Goal: Book appointment/travel/reservation

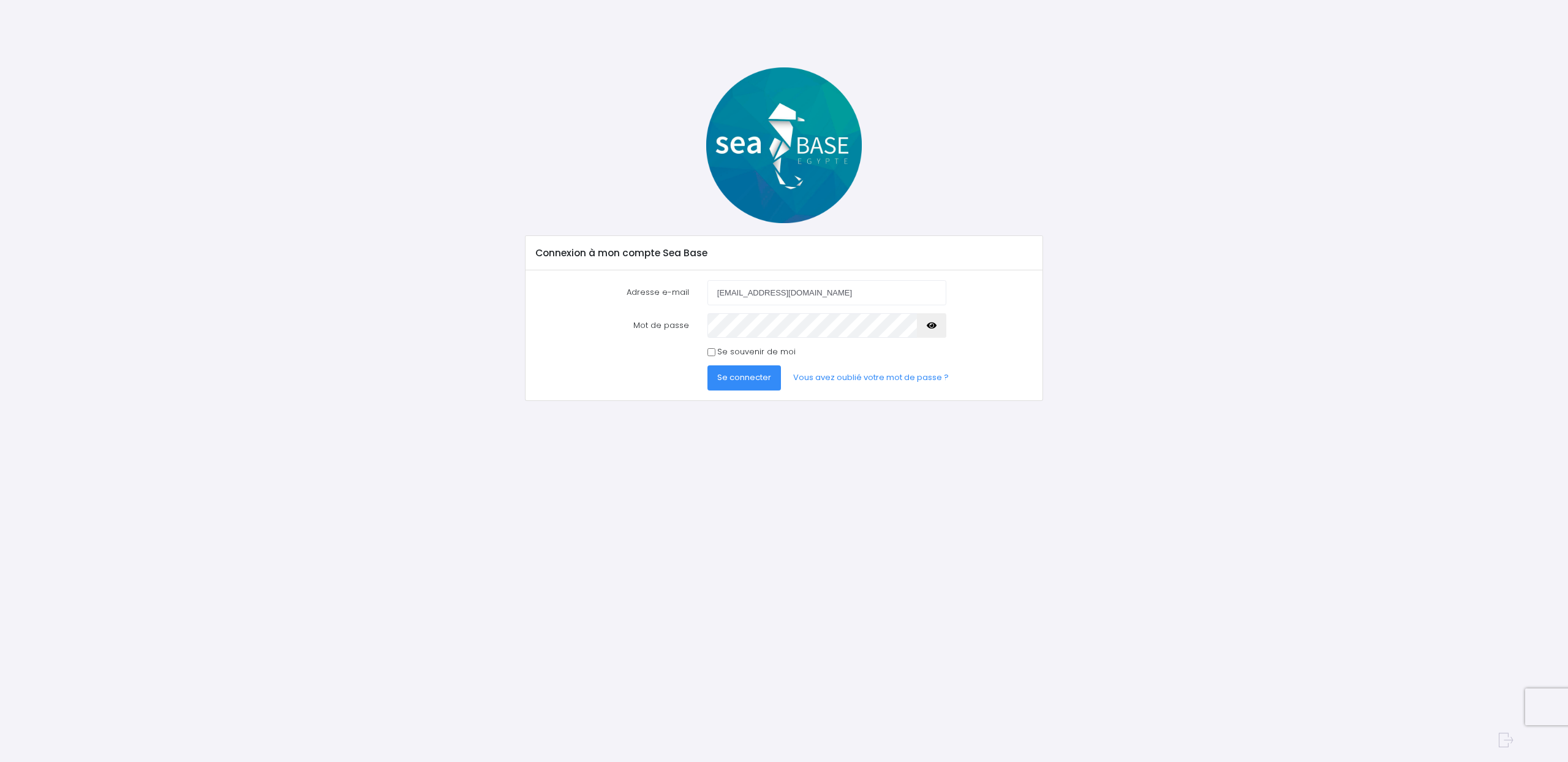
type input "[EMAIL_ADDRESS][DOMAIN_NAME]"
click at [740, 352] on label "Se souvenir de moi" at bounding box center [757, 352] width 79 height 12
click at [716, 352] on input "Se souvenir de moi" at bounding box center [711, 352] width 8 height 8
checkbox input "true"
click at [752, 379] on span "Se connecter" at bounding box center [744, 377] width 54 height 12
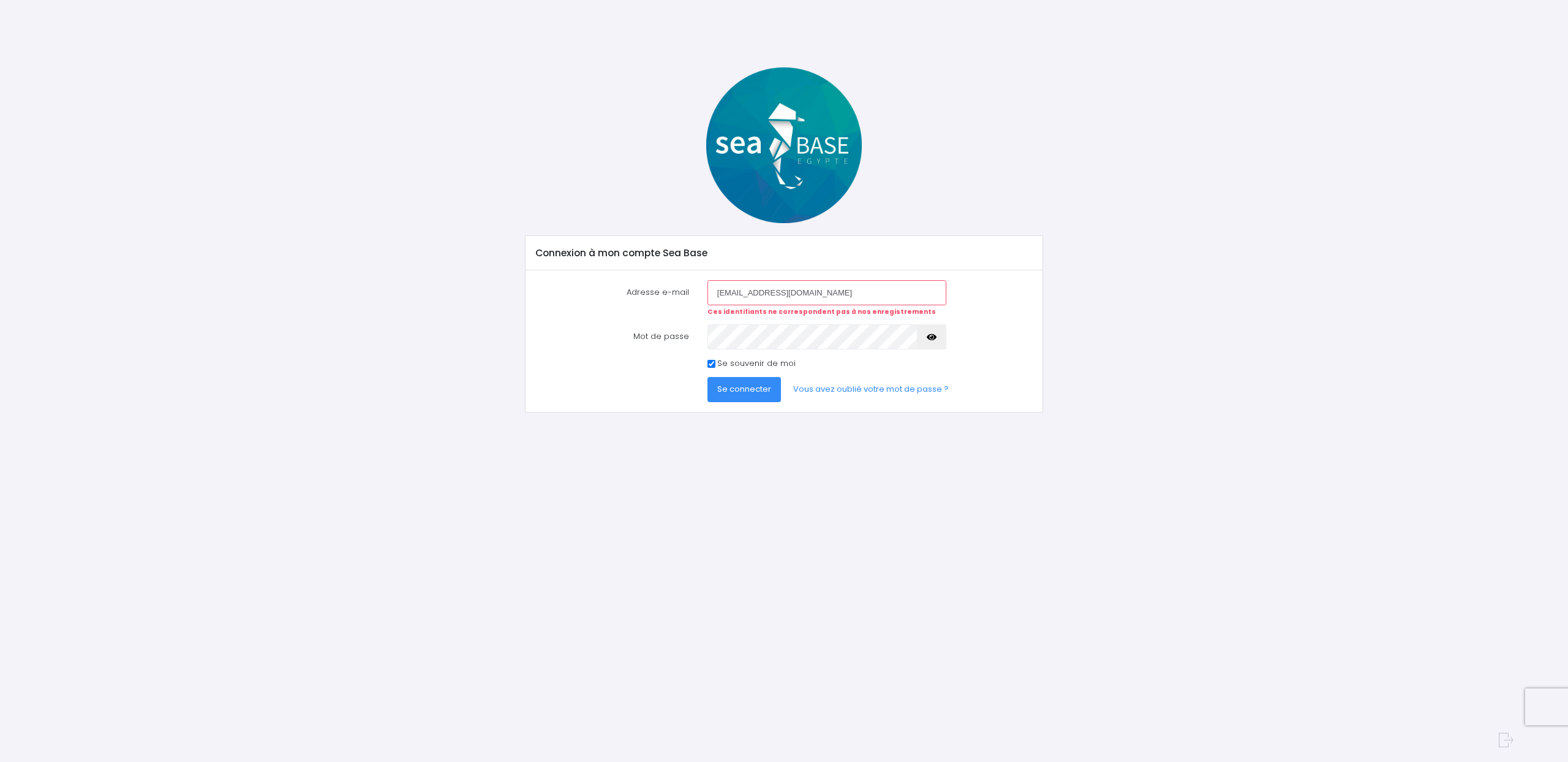
drag, startPoint x: 744, startPoint y: 293, endPoint x: 707, endPoint y: 292, distance: 37.0
click at [707, 292] on input "[EMAIL_ADDRESS][DOMAIN_NAME]" at bounding box center [827, 292] width 239 height 24
type input "elo.chapelle@gmail.com"
click at [707, 377] on button "Se connecter" at bounding box center [744, 389] width 73 height 24
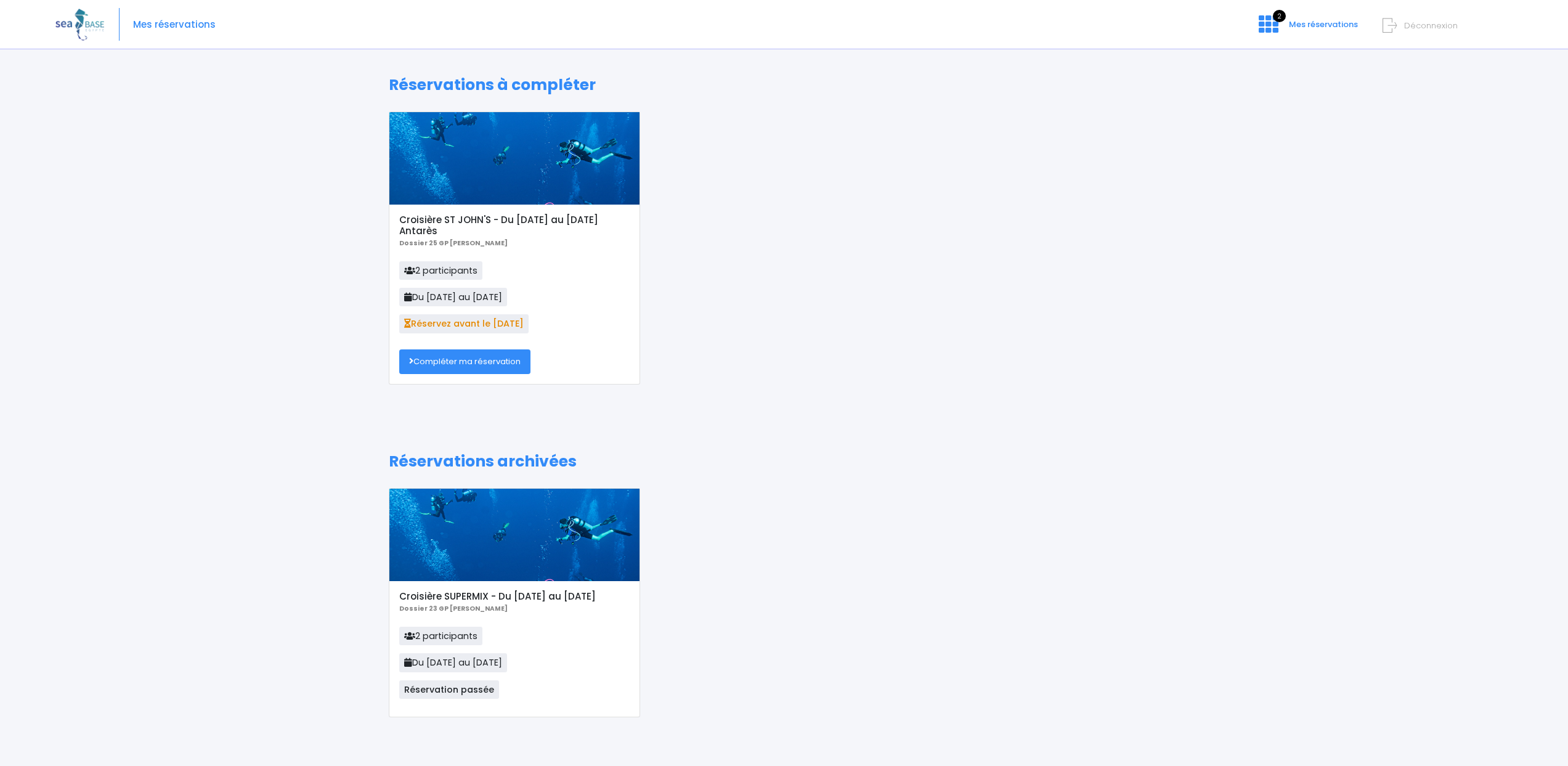
click at [516, 362] on link "Compléter ma réservation" at bounding box center [465, 362] width 131 height 24
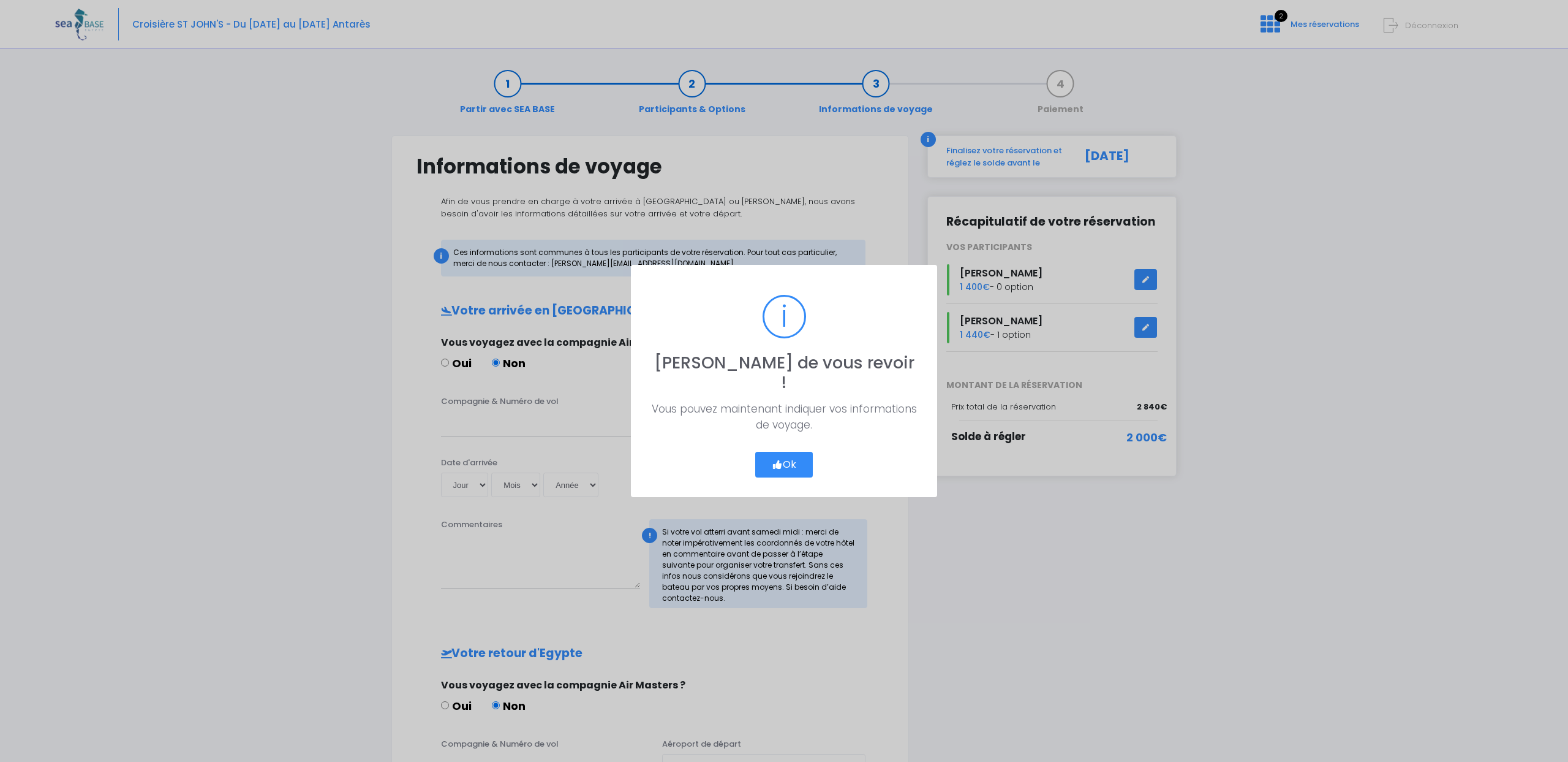
click at [795, 453] on button "Ok" at bounding box center [784, 465] width 58 height 26
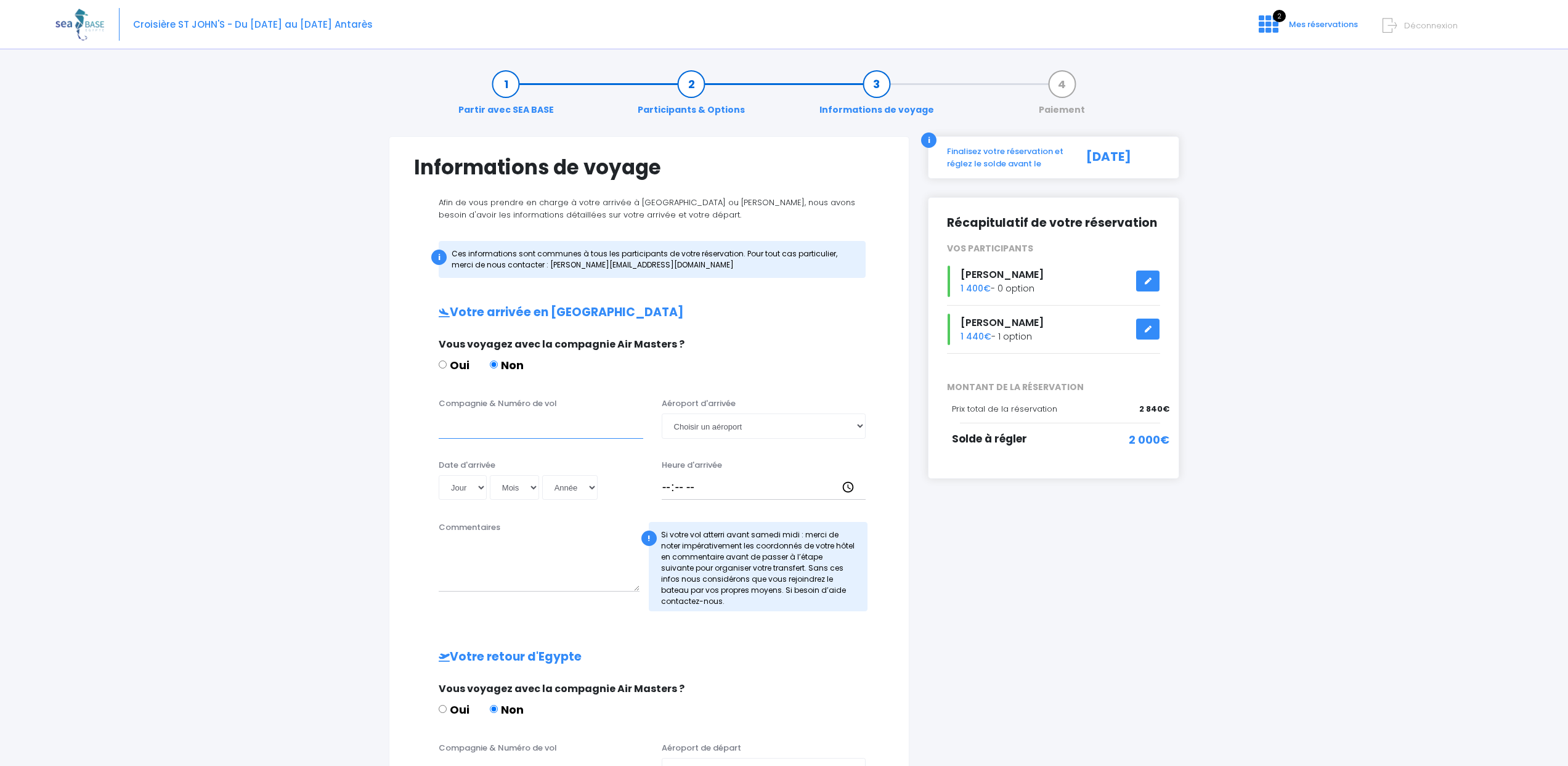
click at [548, 433] on input "Compagnie & Numéro de vol" at bounding box center [541, 425] width 204 height 24
type input "Transavia TO8066"
click at [669, 431] on select "Choisir un aéroport Hurghada Marsa Alam" at bounding box center [764, 425] width 204 height 24
select select "Hurghada"
click at [471, 484] on select "Jour 01 02 03 04 05 06 07 08 09 10 11 12 13 14 15 16 17 18 19 20 21 22 23 24 25…" at bounding box center [463, 487] width 48 height 24
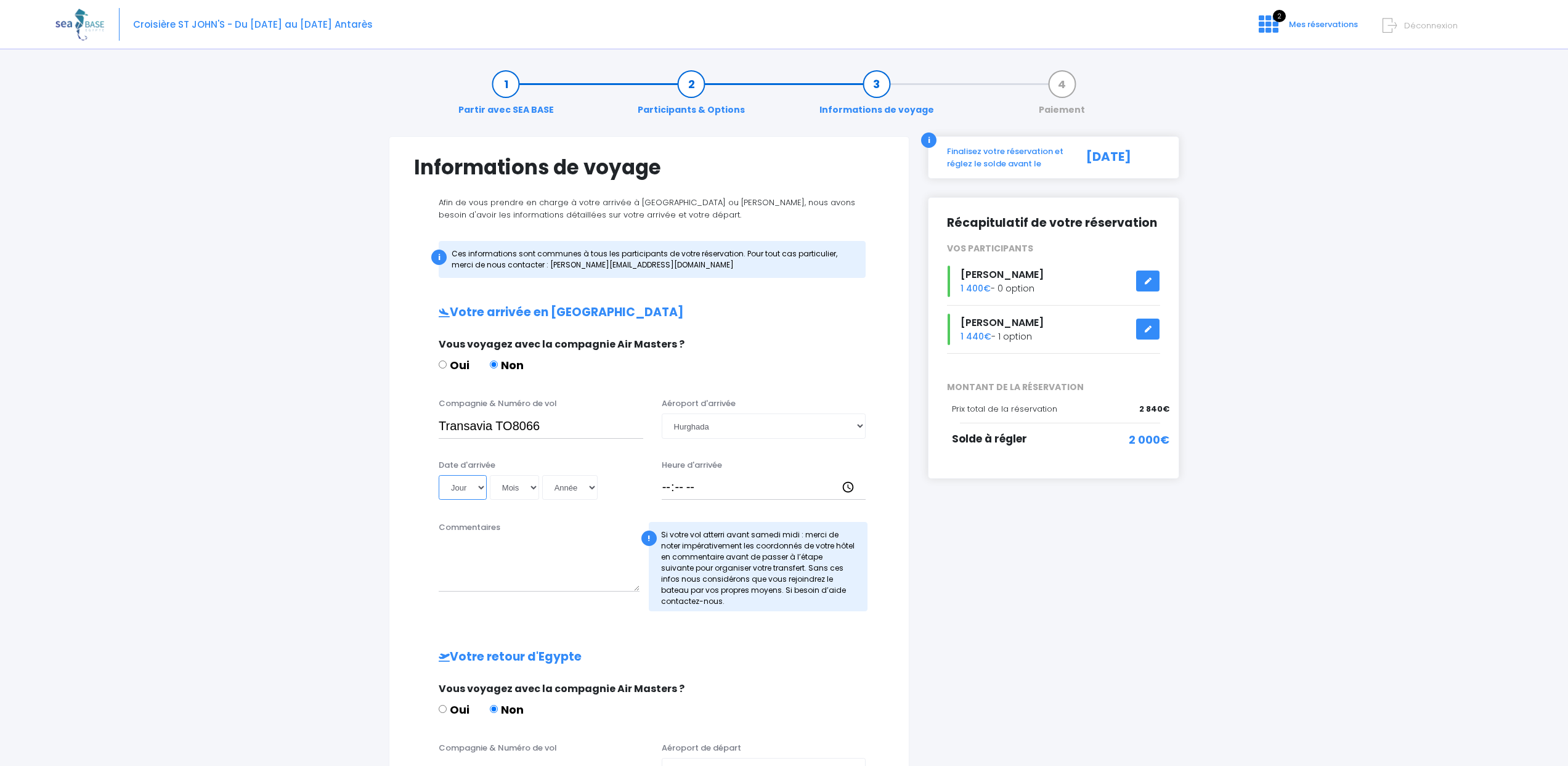
select select "08"
click at [499, 492] on select "Mois 01 02 03 04 05 06 07 08 09 10 11 12" at bounding box center [514, 487] width 49 height 24
select select "11"
click at [573, 485] on select "Année 2045 2044 2043 2042 2041 2040 2039 2038 2037 2036 2035 2034 2033 2032 203…" at bounding box center [570, 487] width 55 height 24
select select "2025"
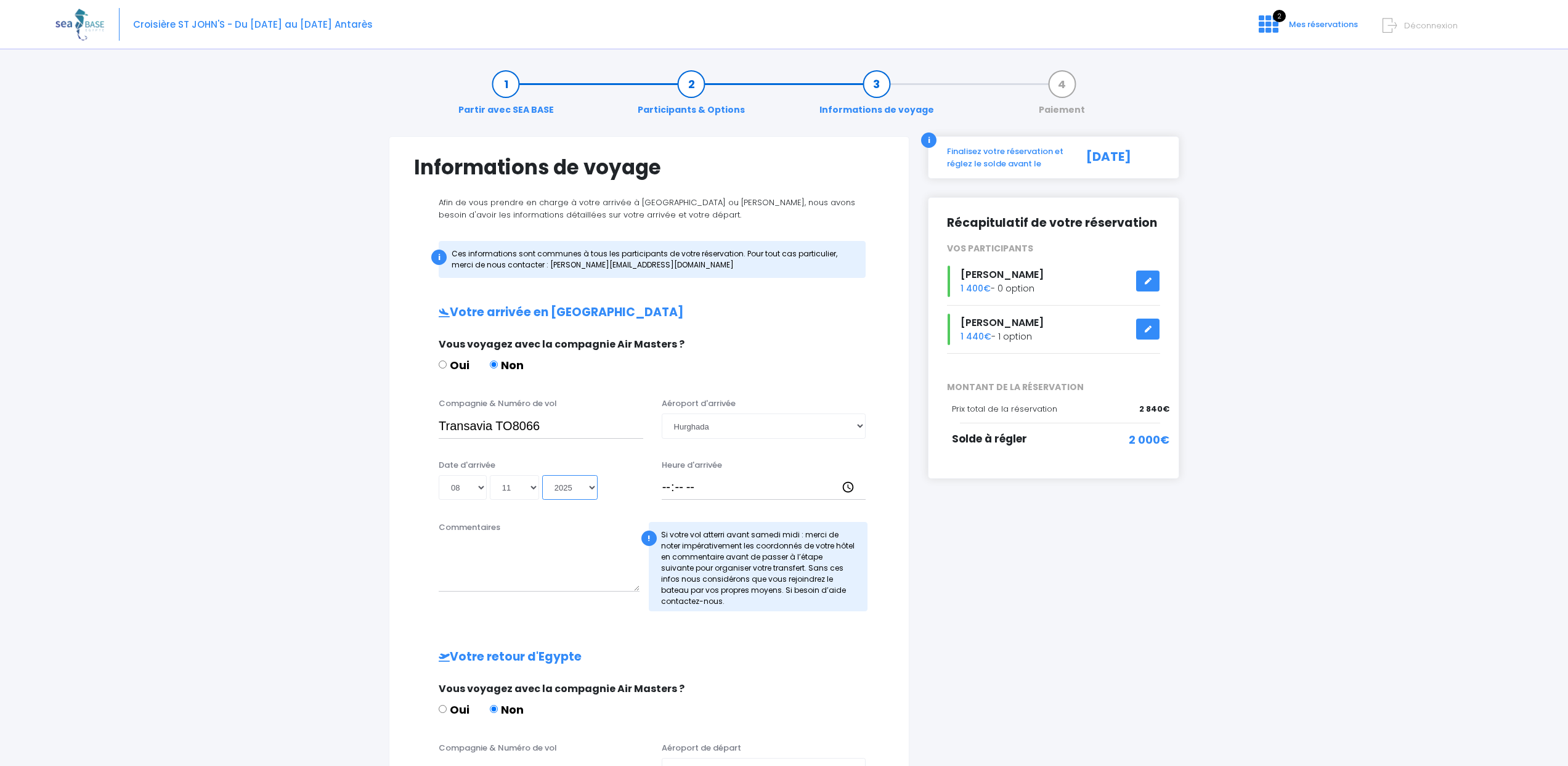
type input "2025-11-08"
click at [693, 492] on input "Heure d'arrivée" at bounding box center [764, 487] width 204 height 24
type input "18:30"
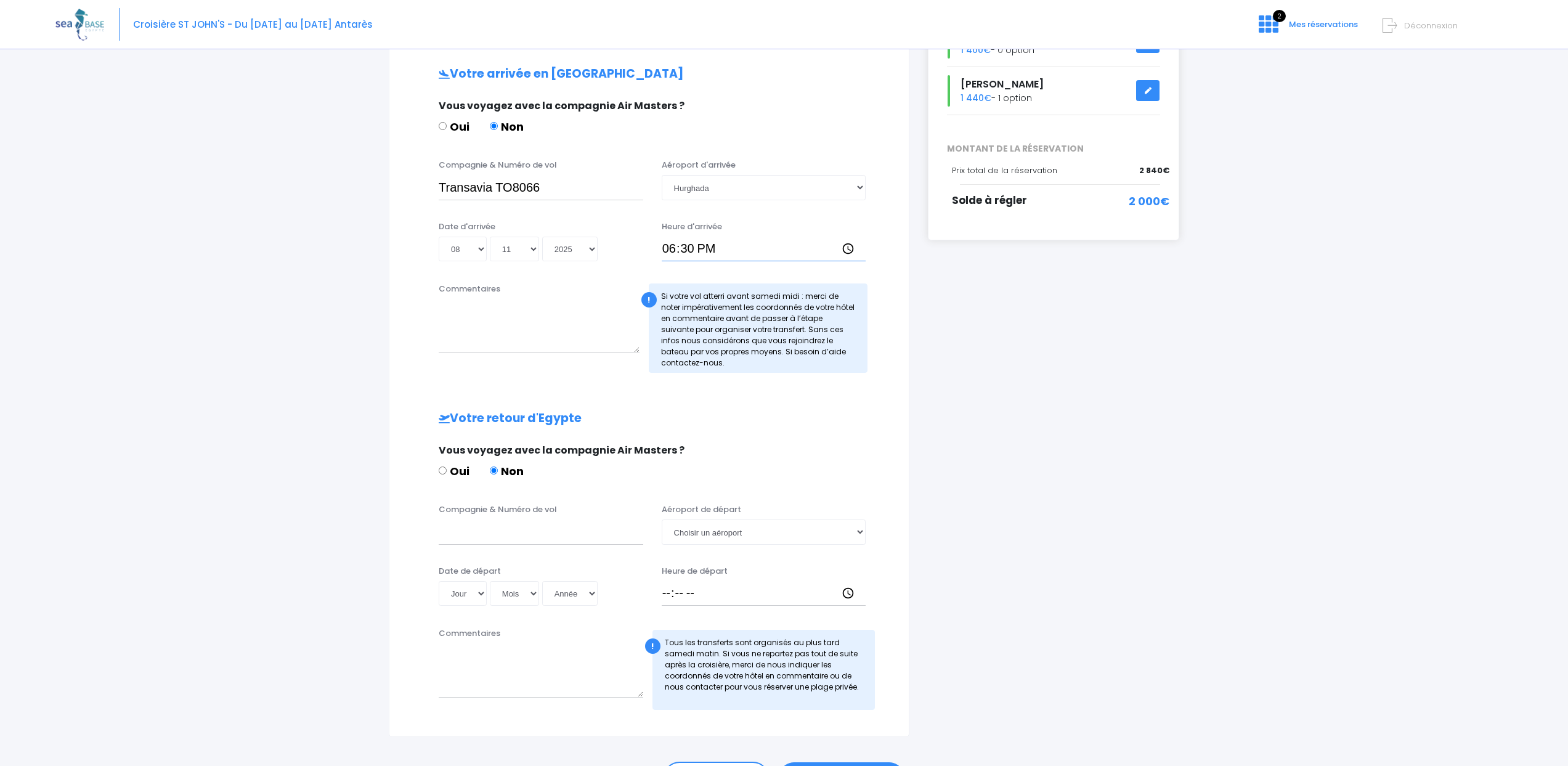
scroll to position [304, 0]
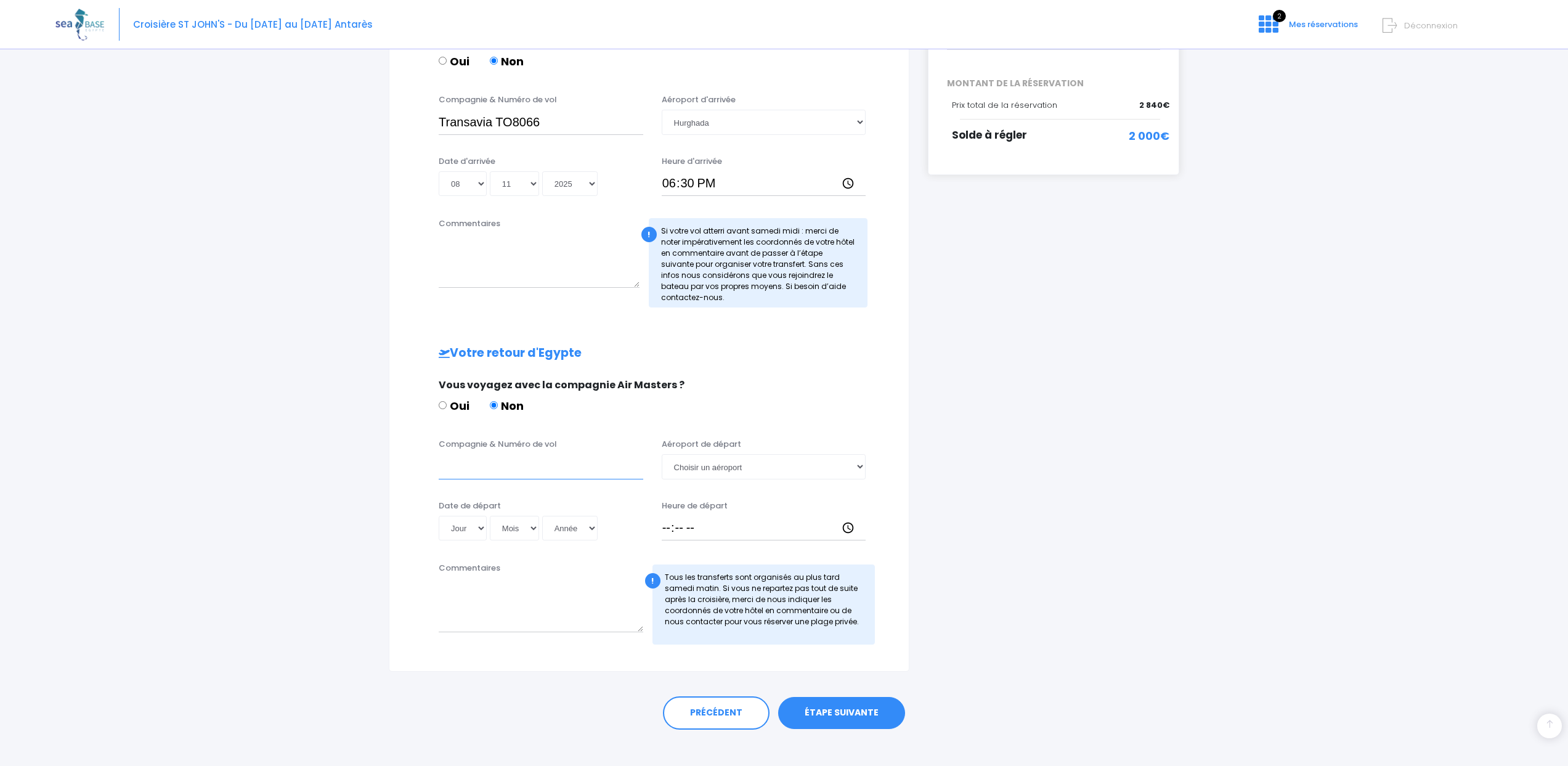
click at [503, 466] on input "Compagnie & Numéro de vol" at bounding box center [541, 467] width 204 height 24
type input "Transavia TO8067"
click at [753, 469] on select "Choisir un aéroport Hurghada Marsa Alam" at bounding box center [764, 467] width 204 height 24
select select "Hurghada"
click at [479, 530] on select "Jour 01 02 03 04 05 06 07 08 09 10 11 12 13 14 15 16 17 18 19 20 21 22 23 24 25…" at bounding box center [463, 528] width 48 height 24
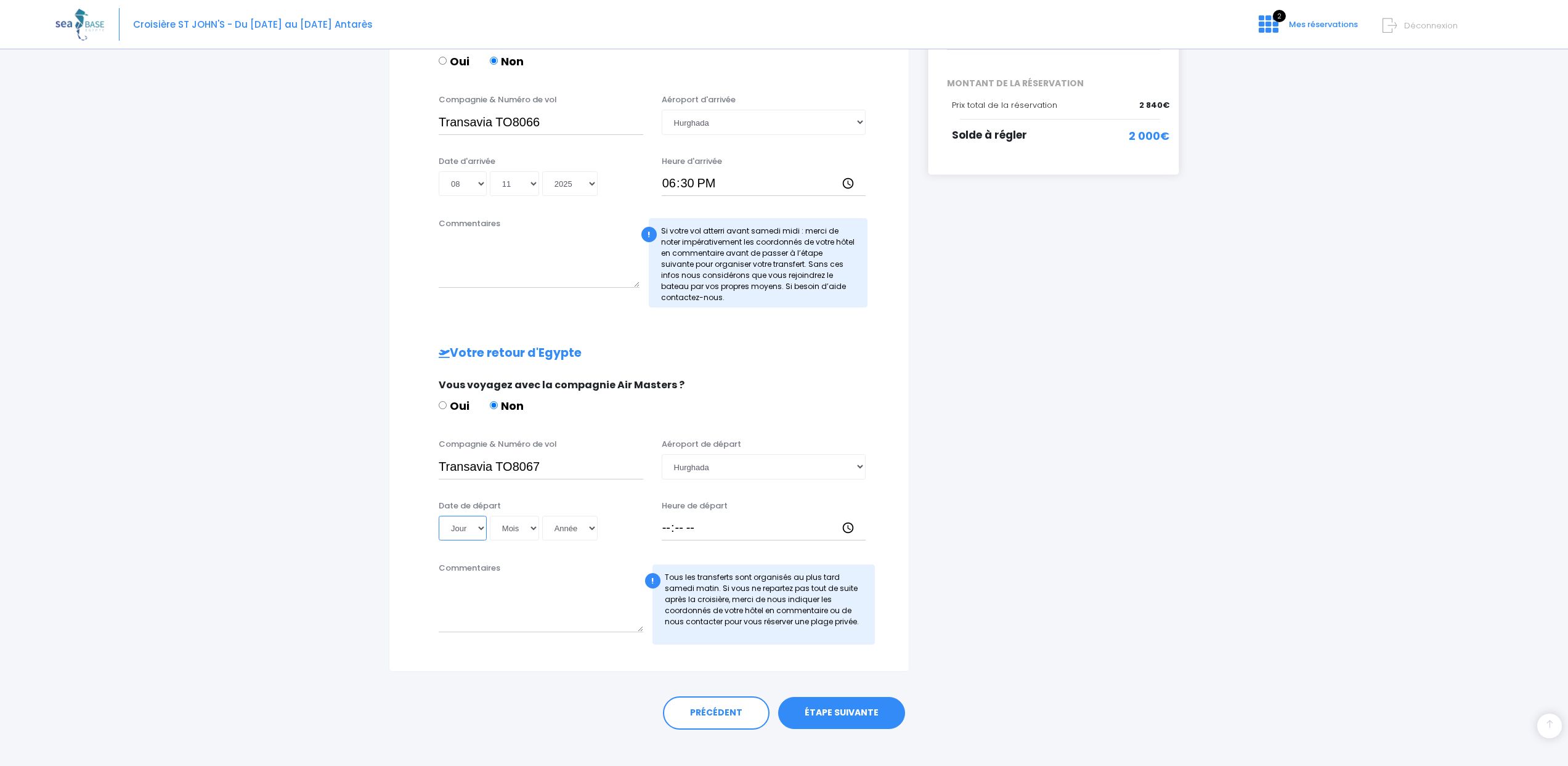
select select "15"
click at [527, 527] on select "Mois 01 02 03 04 05 06 07 08 09 10 11 12" at bounding box center [514, 528] width 49 height 24
select select "11"
click at [568, 536] on select "Année 2045 2044 2043 2042 2041 2040 2039 2038 2037 2036 2035 2034 2033 2032 203…" at bounding box center [570, 528] width 55 height 24
select select "2025"
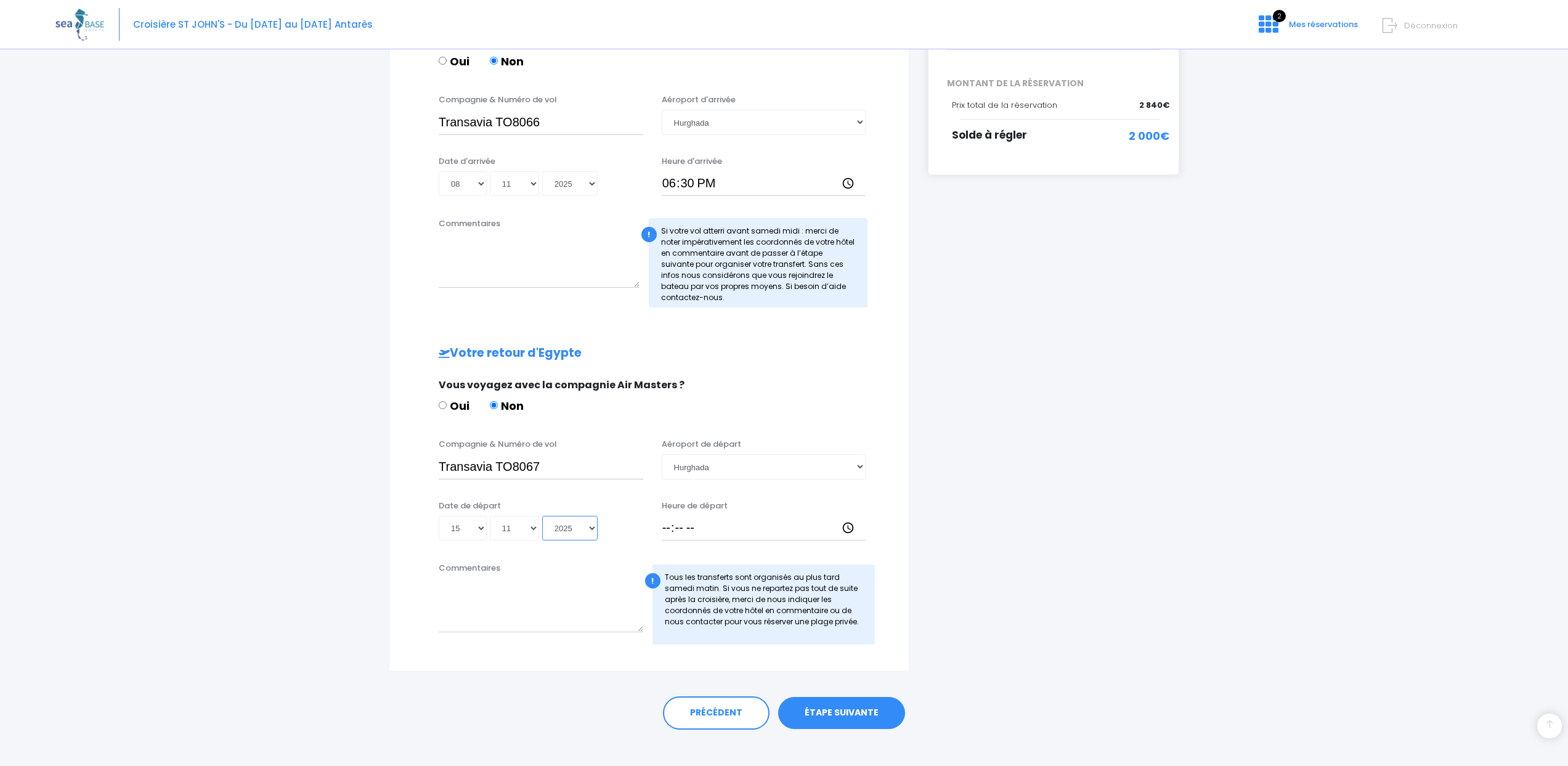
type input "2025-11-15"
click at [681, 533] on input "Heure de départ" at bounding box center [764, 528] width 204 height 24
click at [671, 530] on input "Heure de départ" at bounding box center [764, 528] width 204 height 24
click at [668, 530] on input "Heure de départ" at bounding box center [764, 528] width 204 height 24
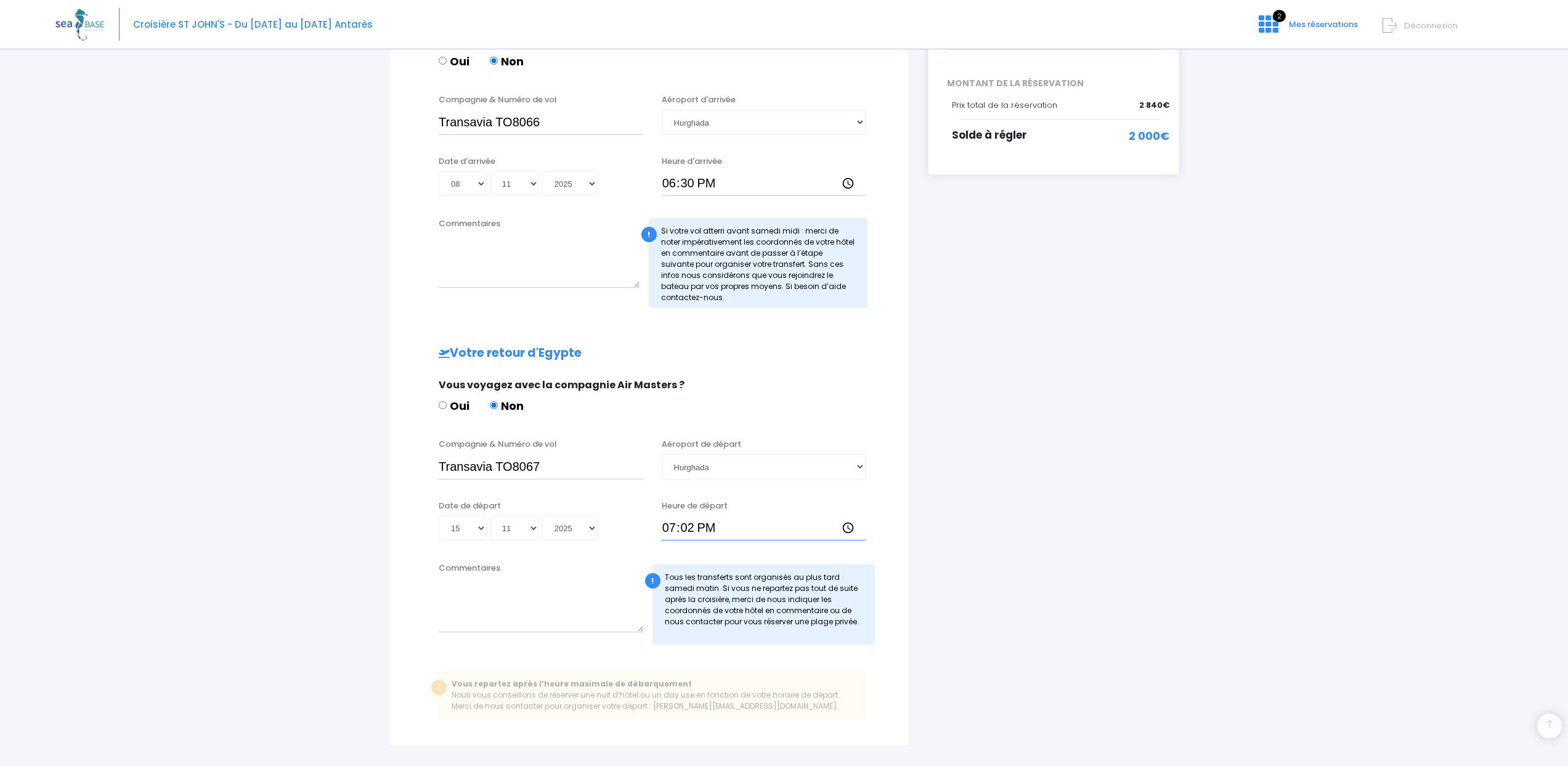
type input "19:25"
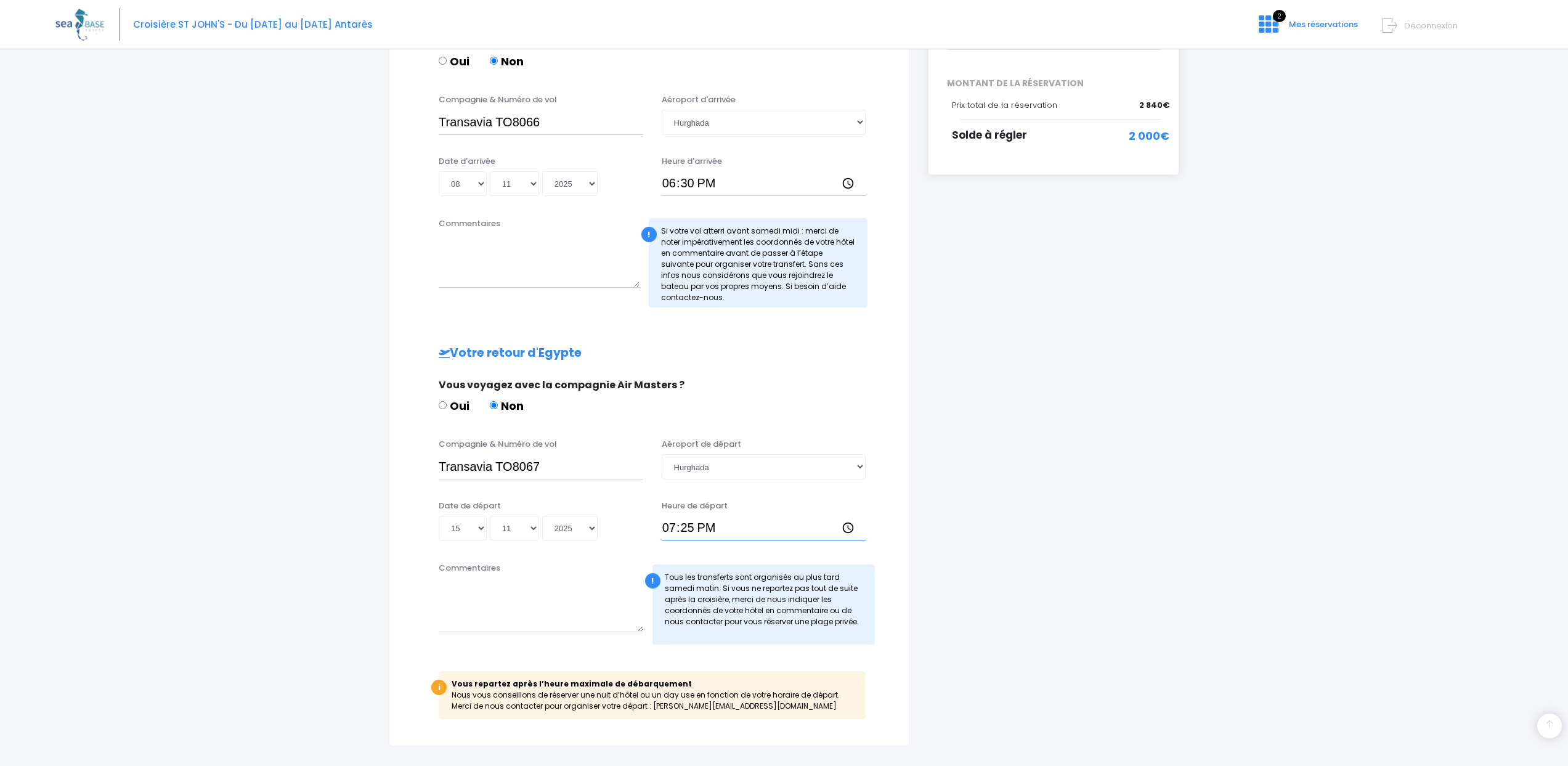
scroll to position [391, 0]
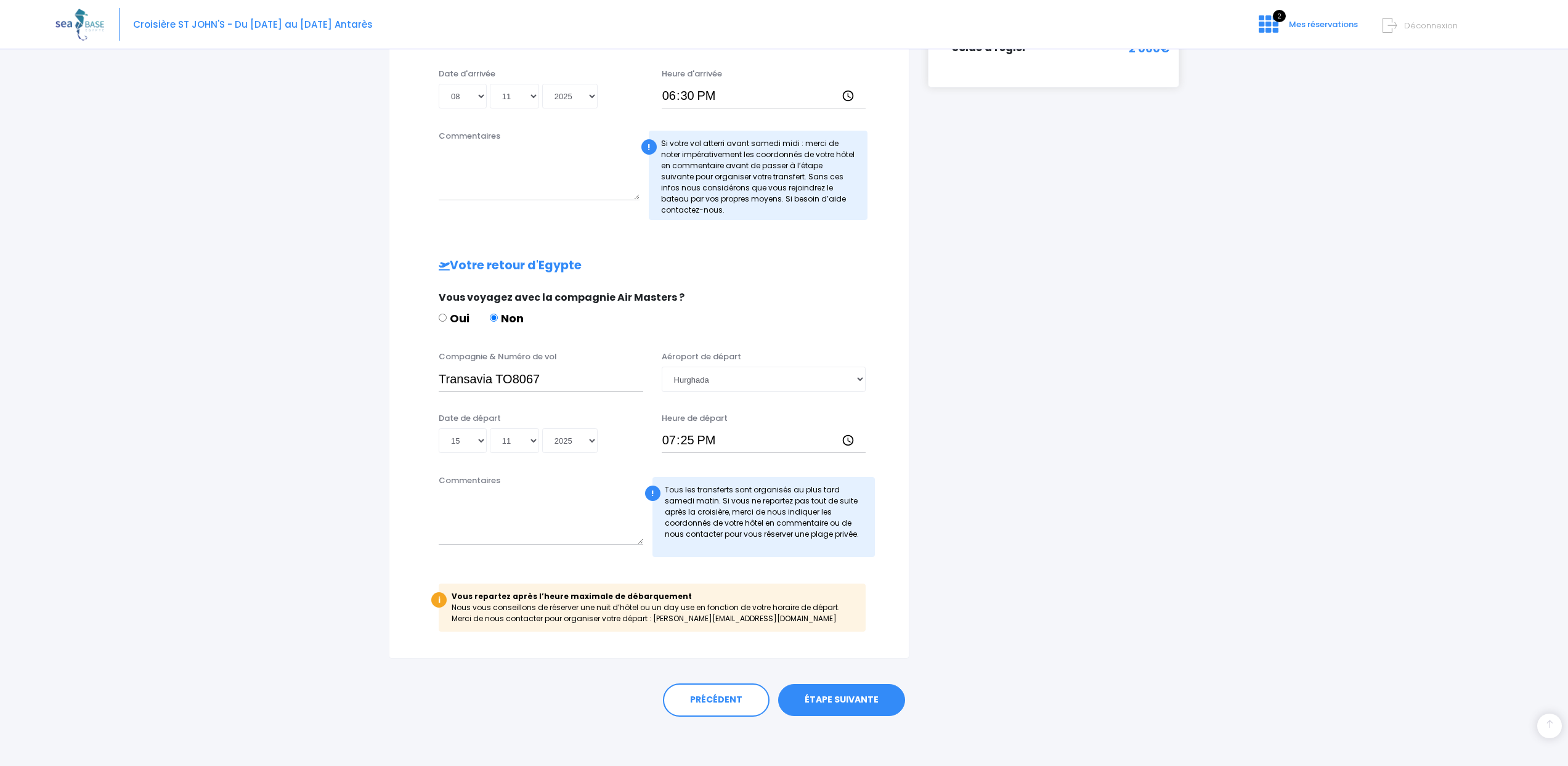
click at [845, 713] on link "ÉTAPE SUIVANTE" at bounding box center [841, 700] width 127 height 32
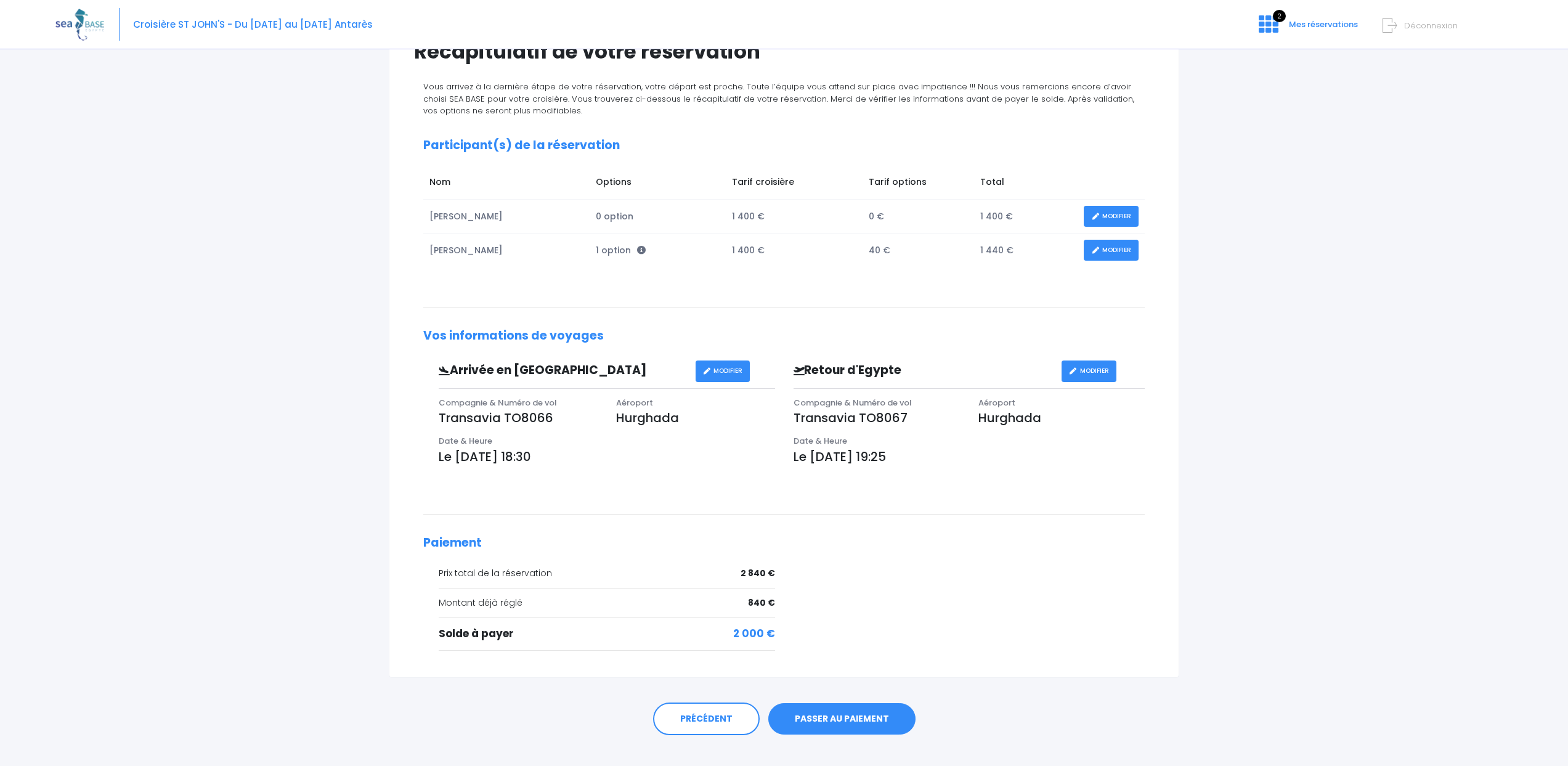
scroll to position [134, 0]
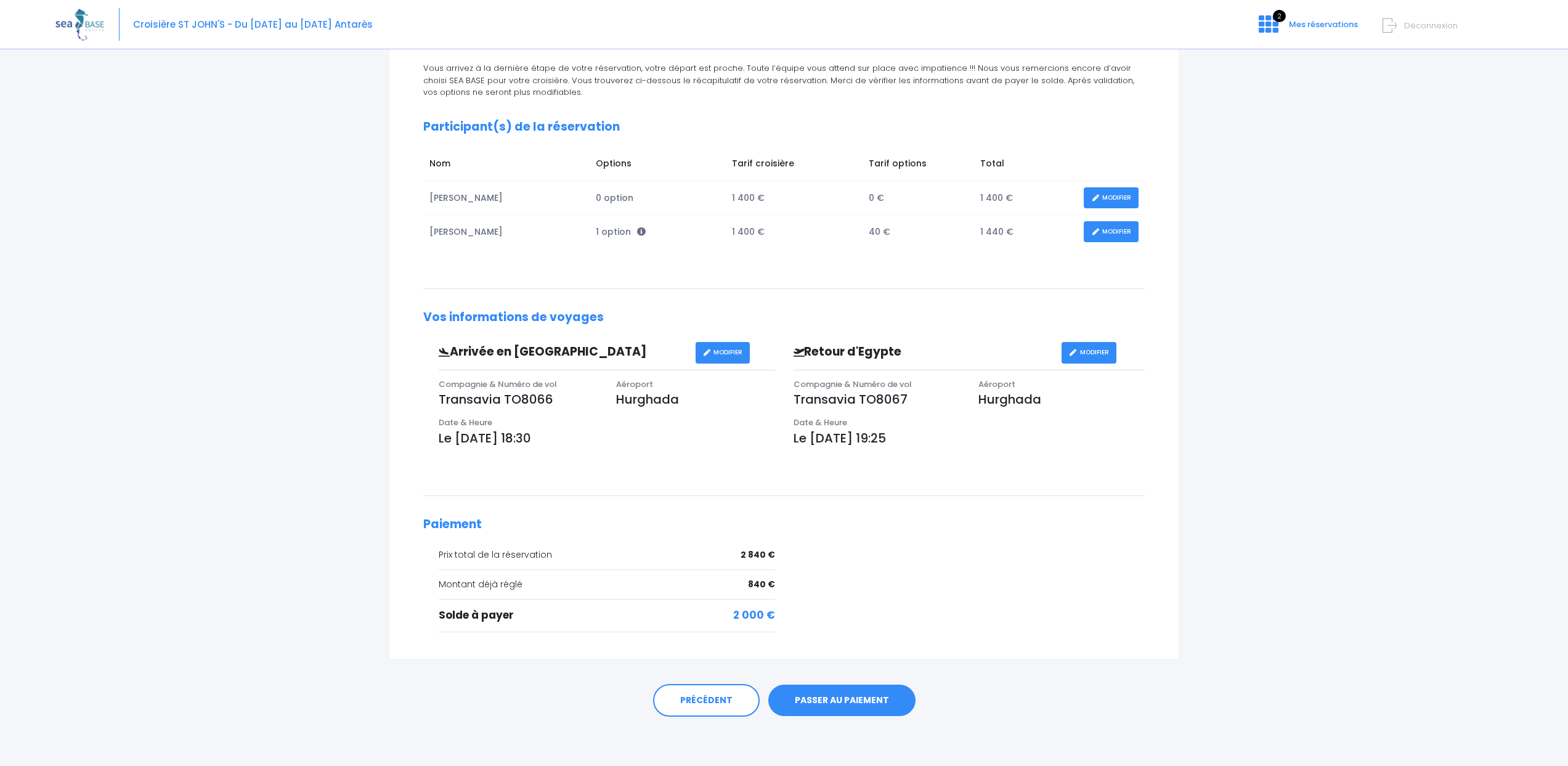
click at [861, 704] on link "PASSER AU PAIEMENT" at bounding box center [841, 700] width 147 height 32
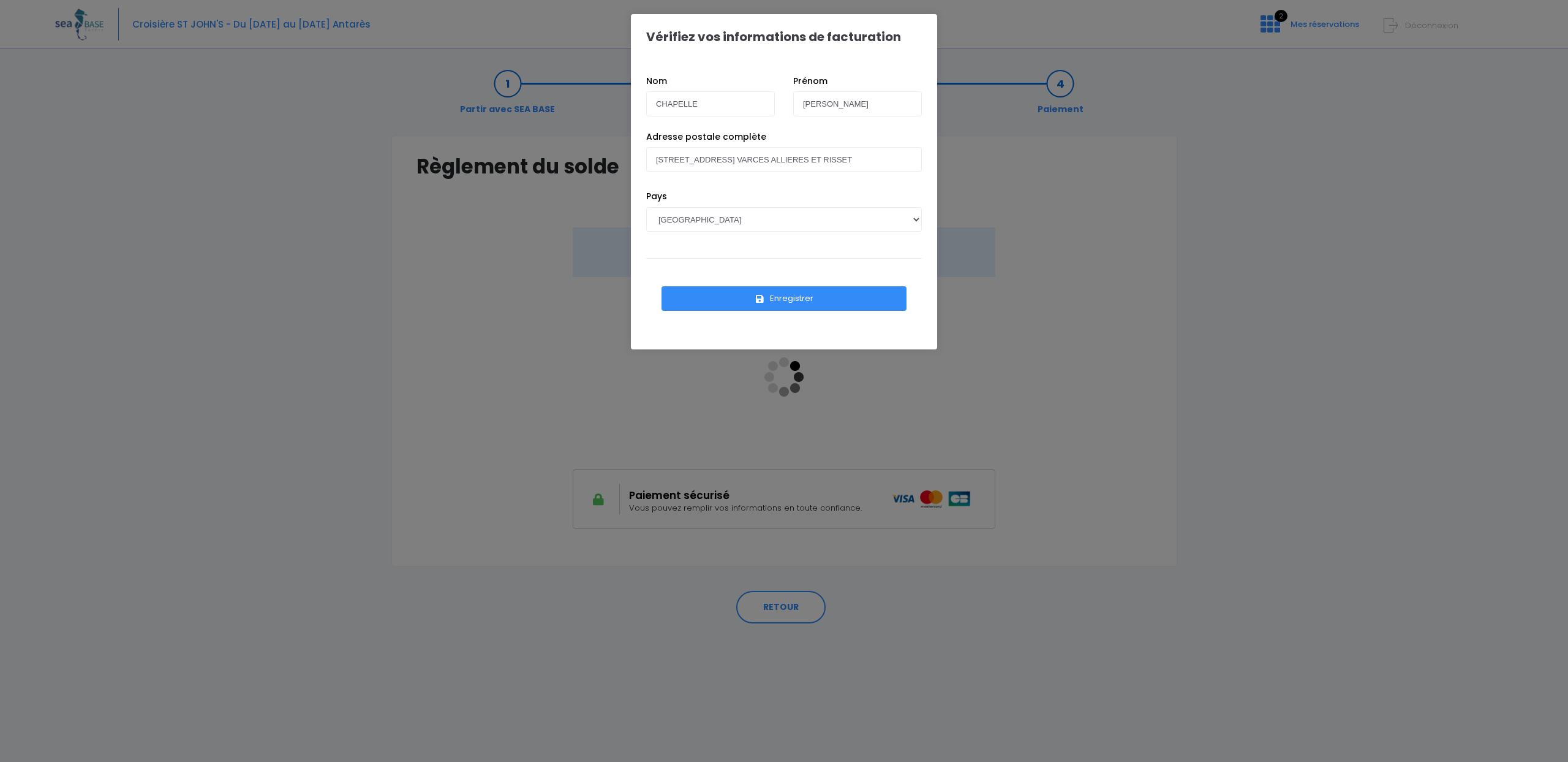
click at [781, 298] on button "Enregistrer" at bounding box center [783, 299] width 245 height 24
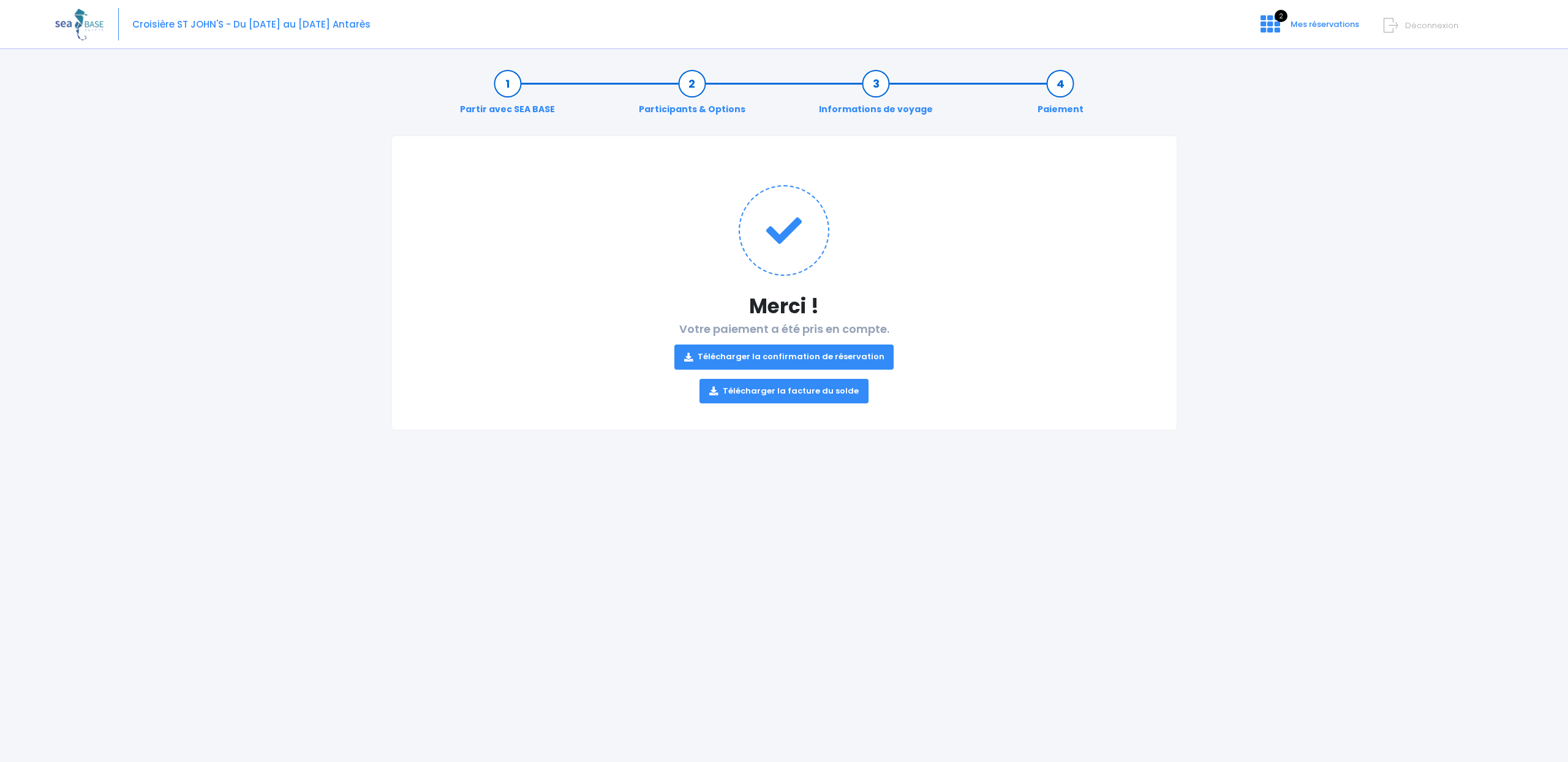
click at [818, 355] on link "Télécharger la confirmation de réservation" at bounding box center [784, 357] width 220 height 24
click at [787, 393] on link "Télécharger la facture du solde" at bounding box center [784, 391] width 169 height 24
